Goal: Find specific page/section: Find specific page/section

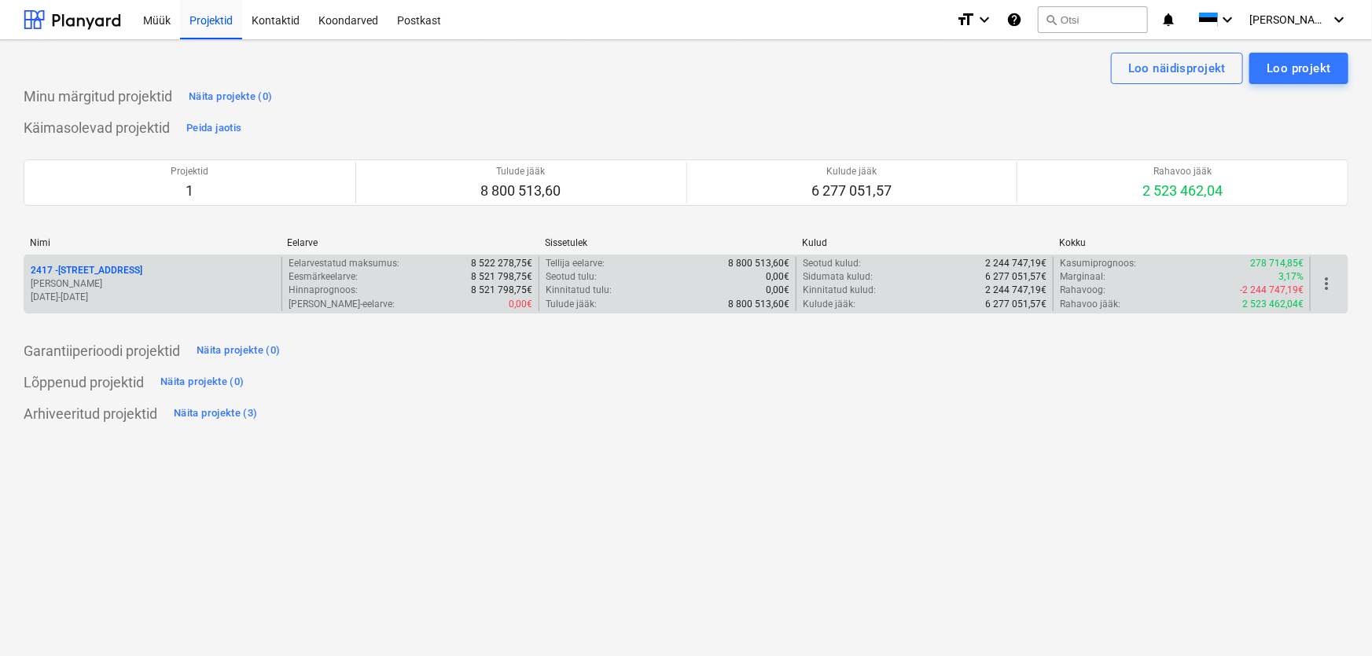
click at [55, 267] on p "[STREET_ADDRESS]" at bounding box center [87, 270] width 112 height 13
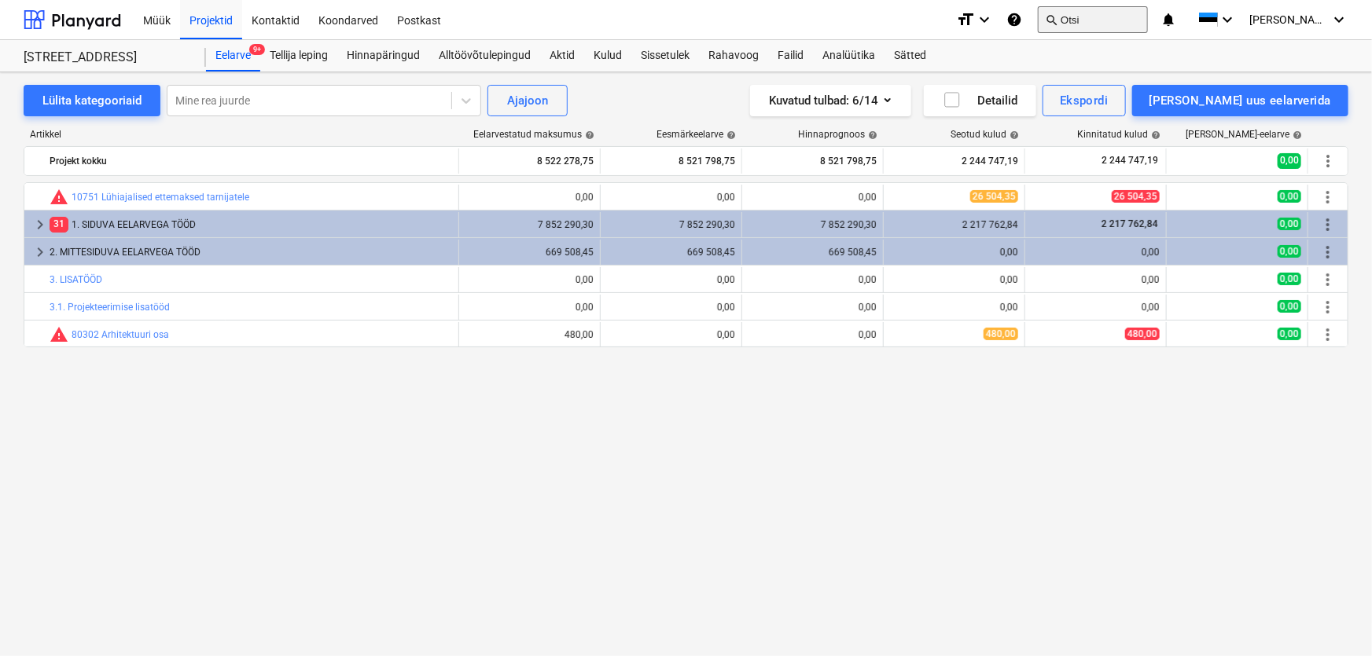
click at [1132, 16] on button "search Otsi" at bounding box center [1093, 19] width 110 height 27
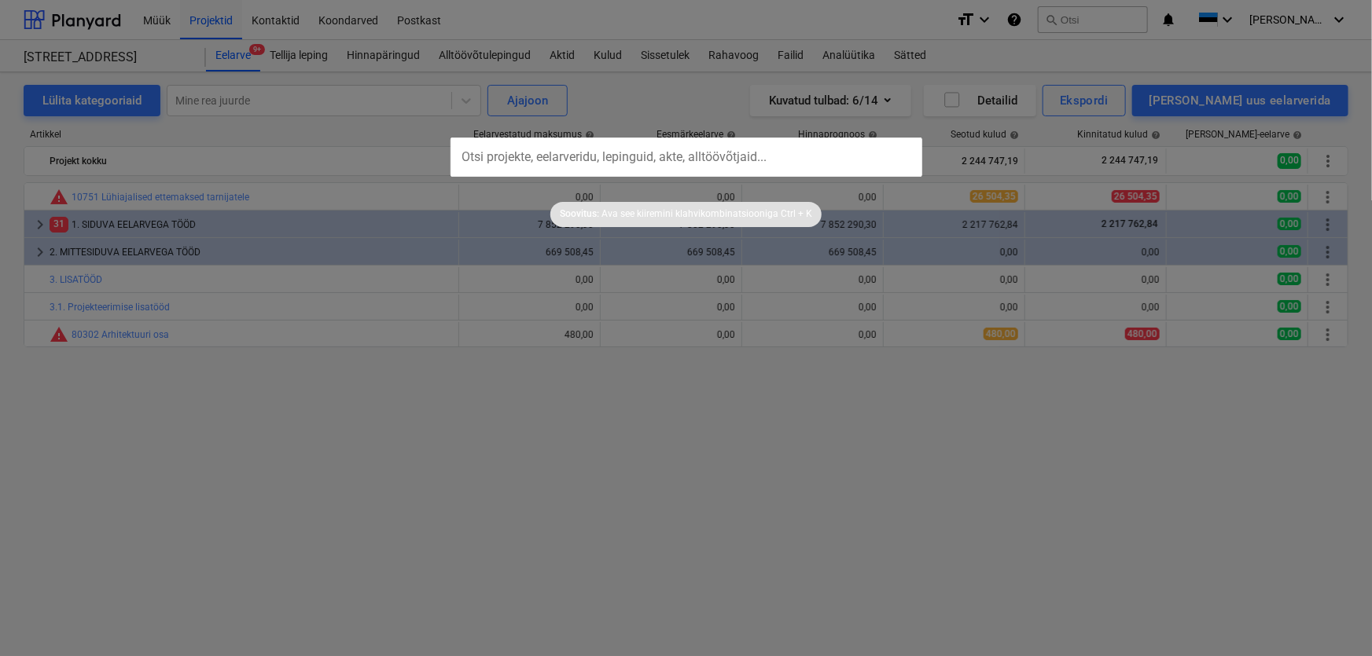
click at [706, 157] on input "text" at bounding box center [686, 157] width 472 height 39
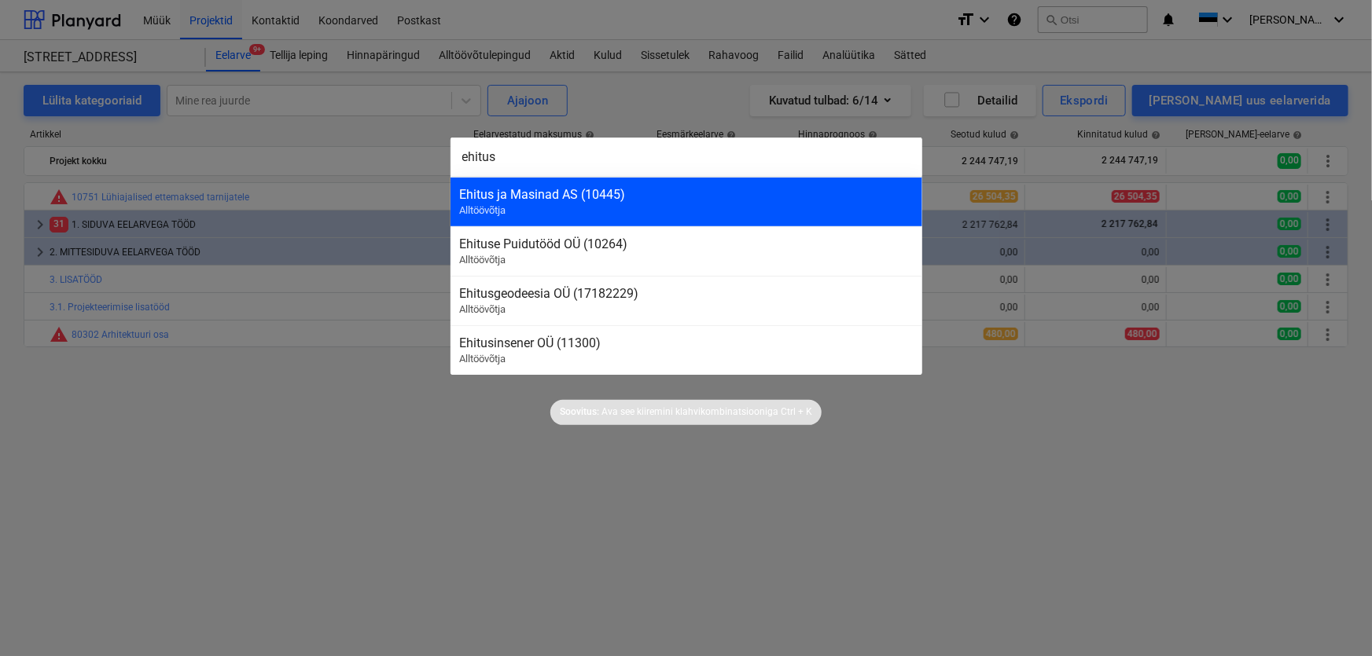
type input "ehitus"
click at [547, 190] on div "Ehitus ja Masinad AS (10445)" at bounding box center [686, 194] width 453 height 15
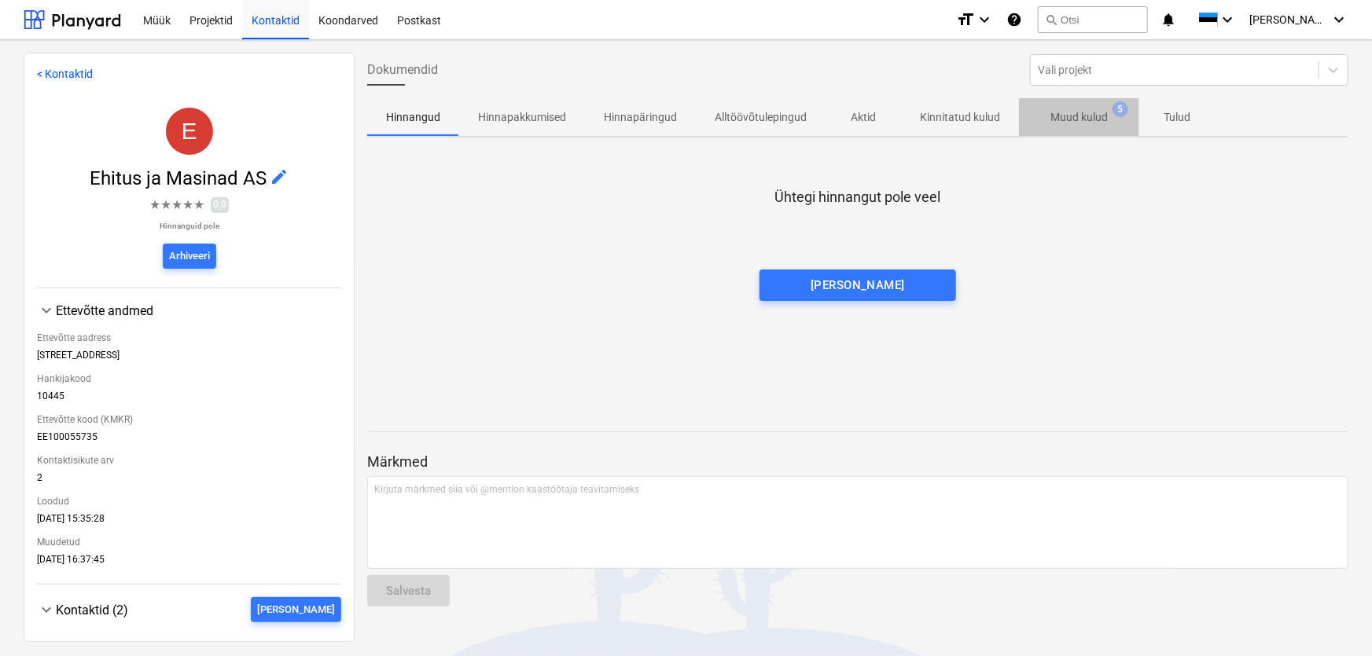
click at [1093, 110] on p "Muud kulud" at bounding box center [1078, 117] width 57 height 17
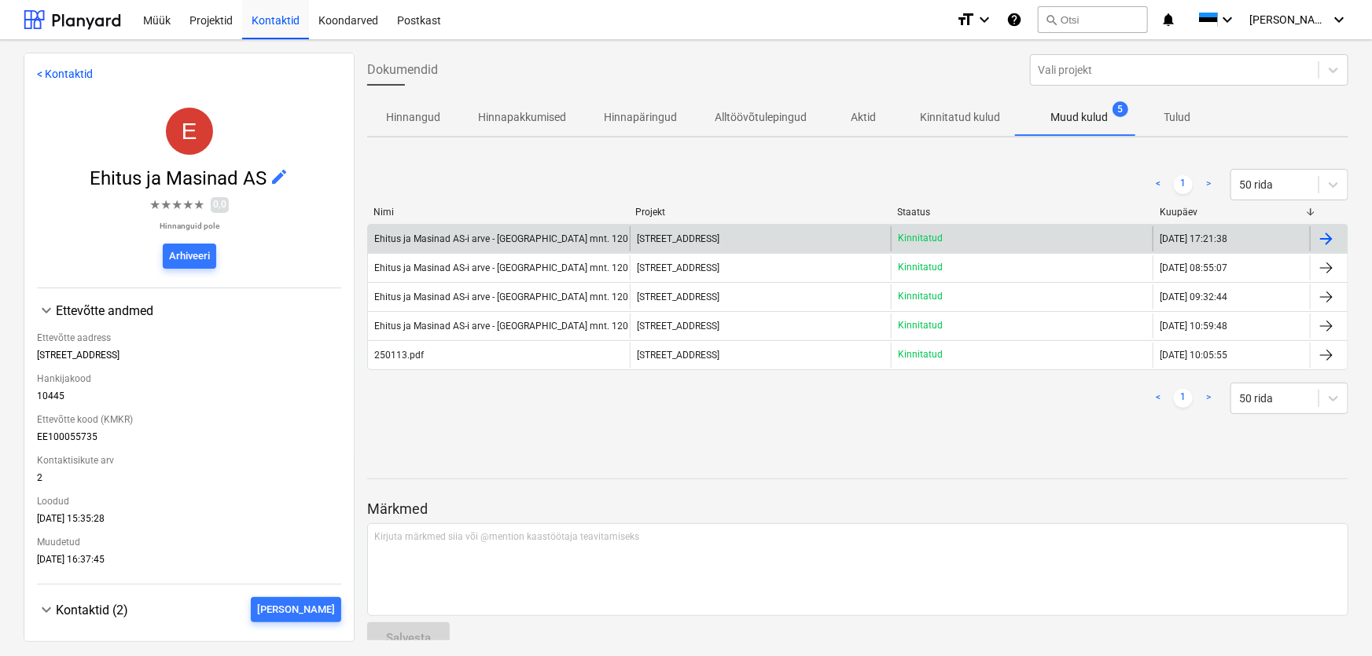
click at [428, 238] on div "Ehitus ja Masinad AS-i arve - [GEOGRAPHIC_DATA] mnt. 120 - [DATE].pdf" at bounding box center [526, 238] width 305 height 11
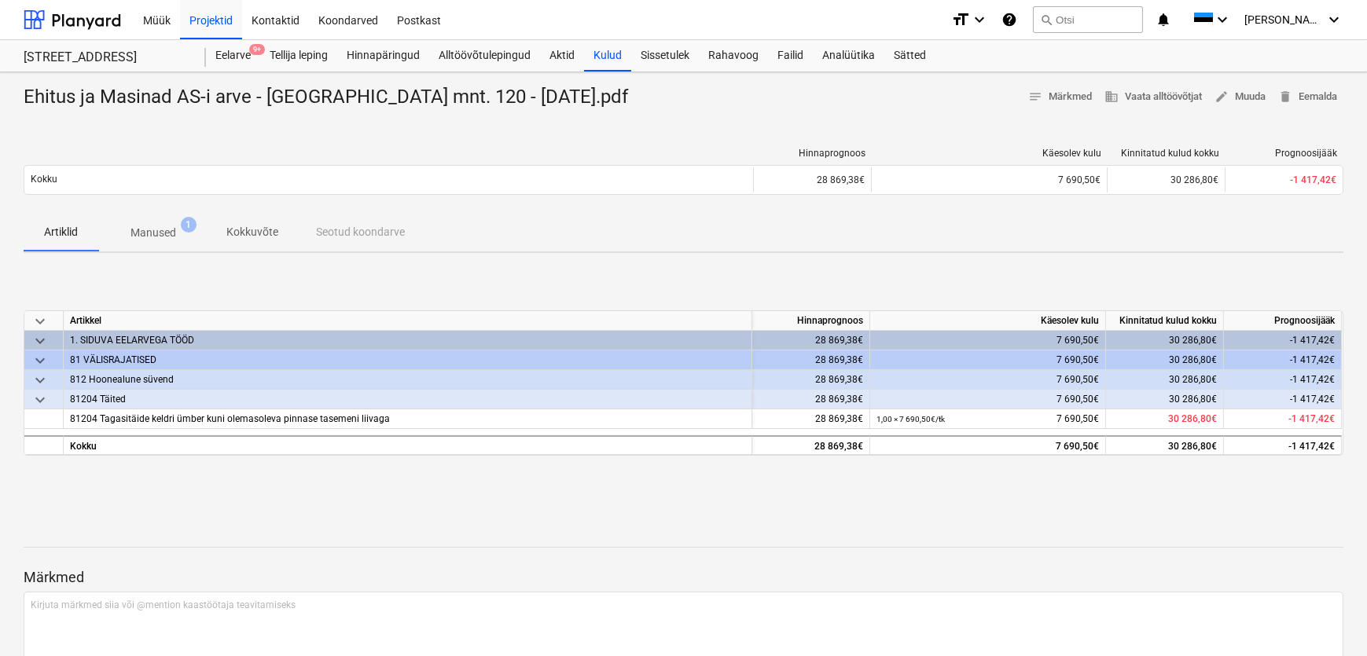
click at [157, 234] on p "Manused" at bounding box center [153, 233] width 46 height 17
